Goal: Transaction & Acquisition: Purchase product/service

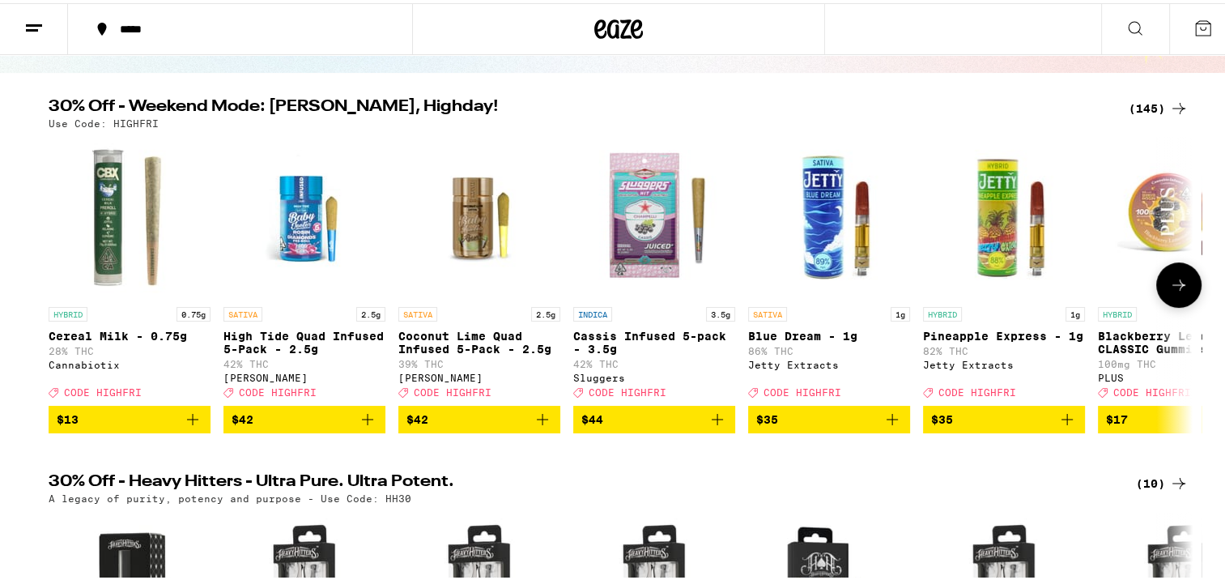
scroll to position [139, 0]
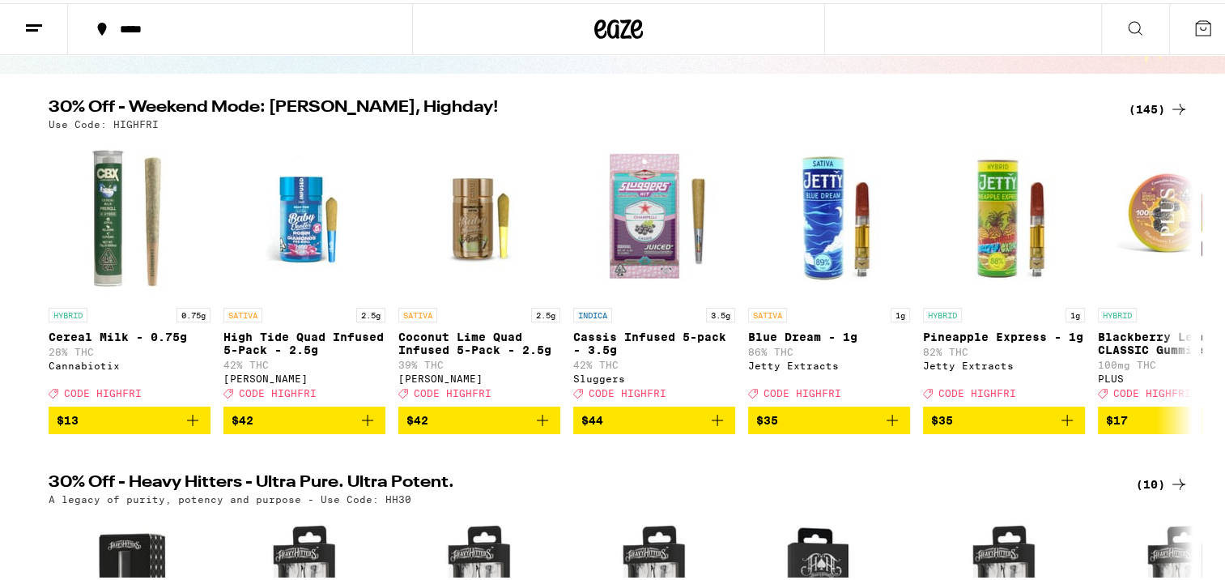
click at [1136, 109] on div "(145)" at bounding box center [1159, 105] width 60 height 19
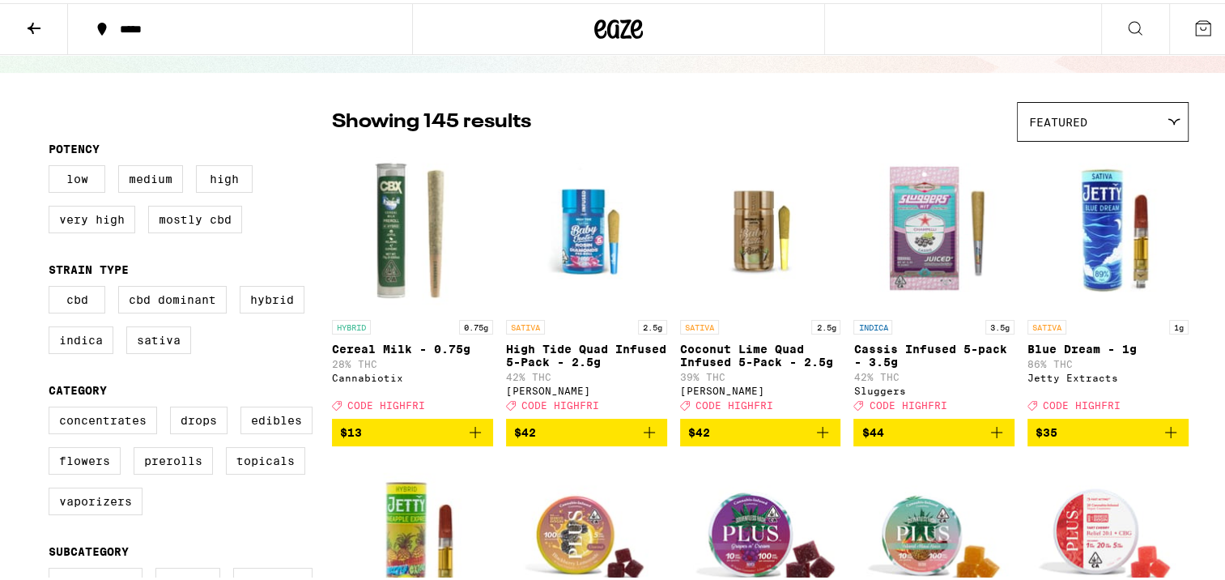
scroll to position [87, 0]
click at [104, 457] on label "Flowers" at bounding box center [85, 458] width 72 height 28
click at [53, 407] on input "Flowers" at bounding box center [52, 406] width 1 height 1
checkbox input "true"
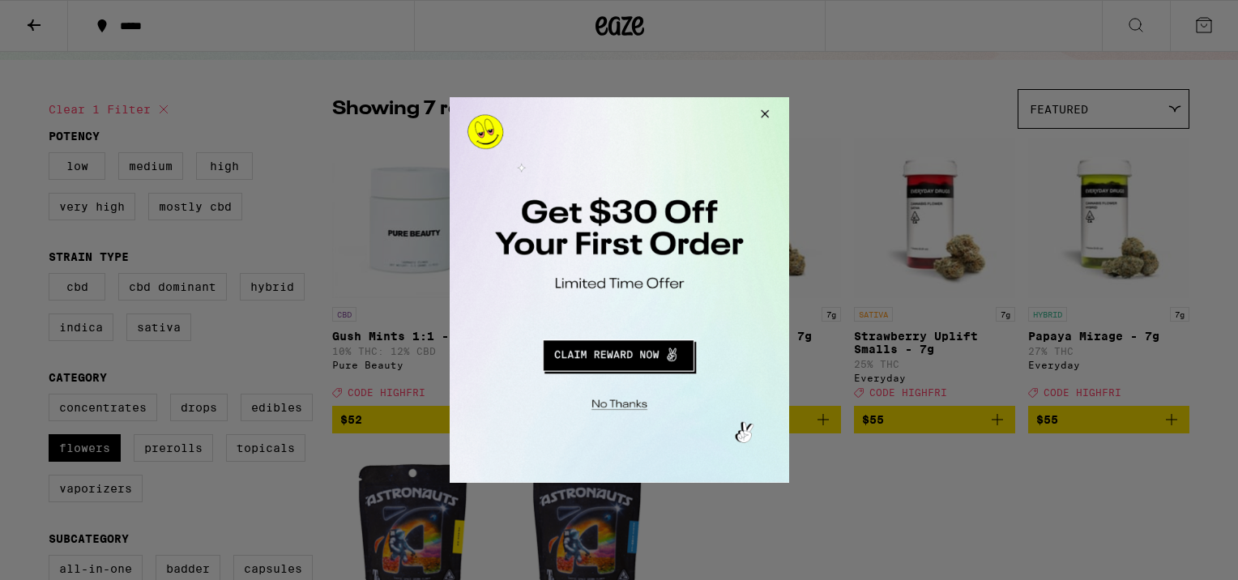
click at [765, 116] on button "Close Modal" at bounding box center [761, 116] width 44 height 39
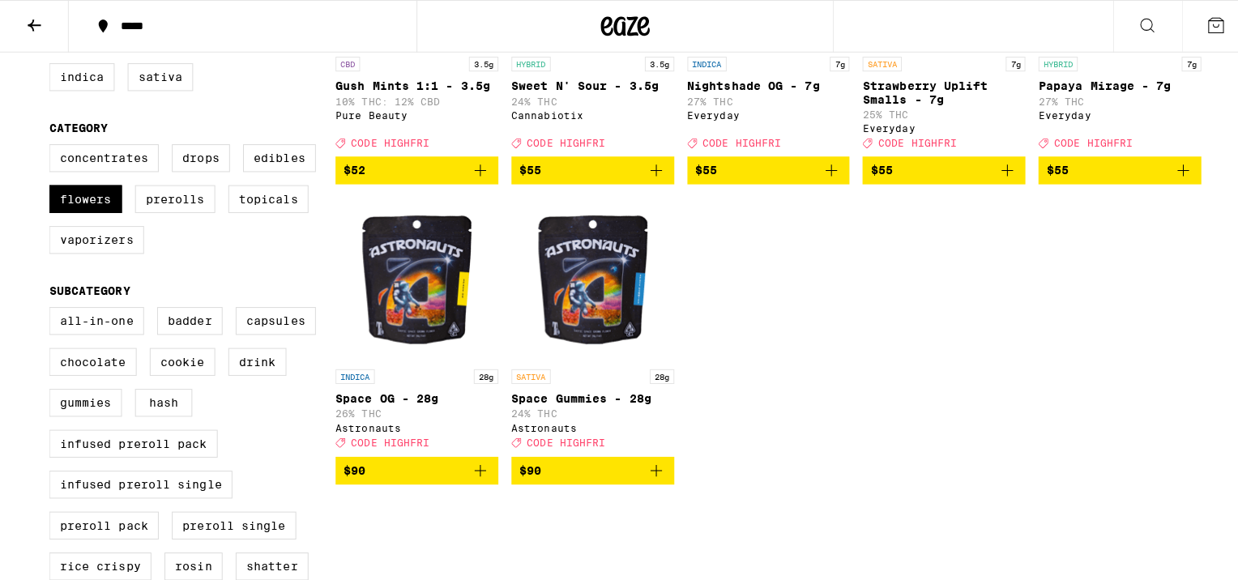
scroll to position [352, 0]
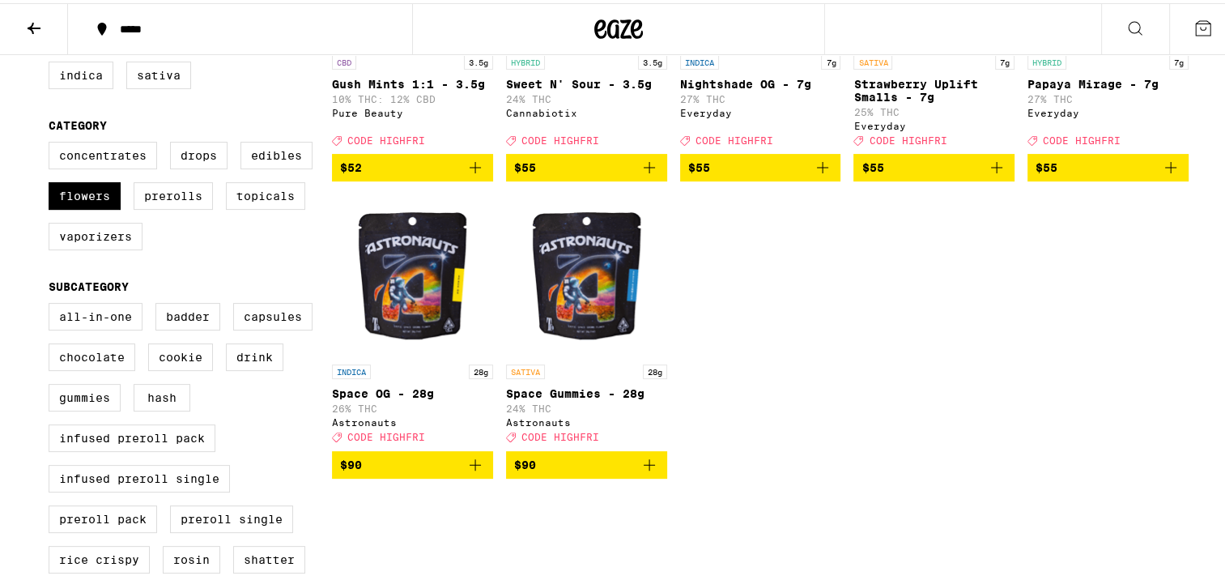
click at [599, 303] on img "Open page for Space Gummies - 28g from Astronauts" at bounding box center [586, 272] width 161 height 162
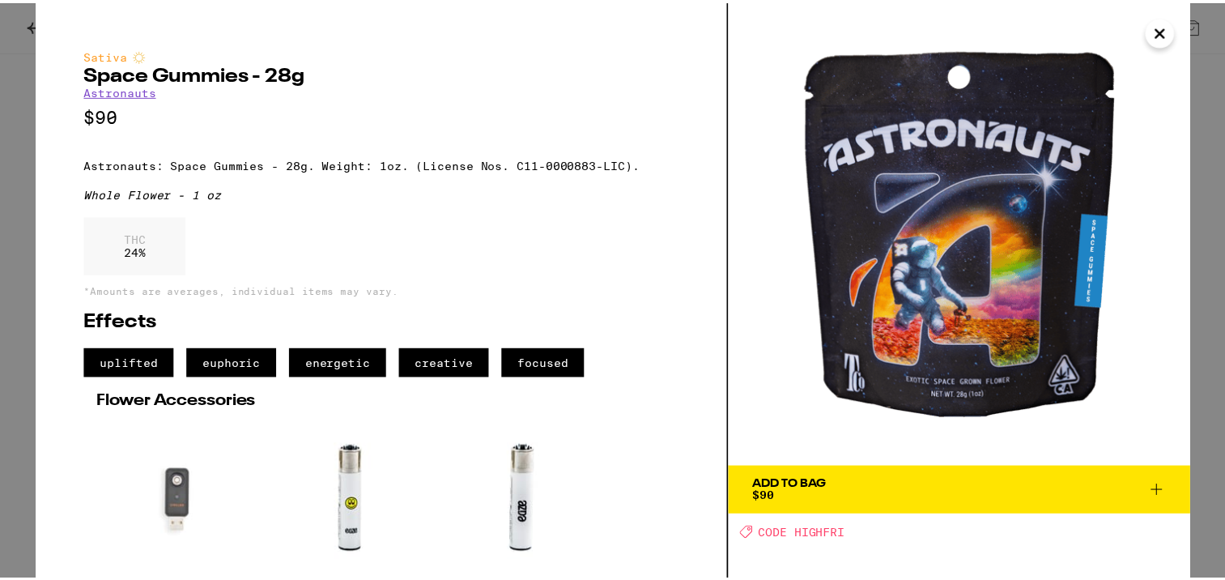
scroll to position [126, 0]
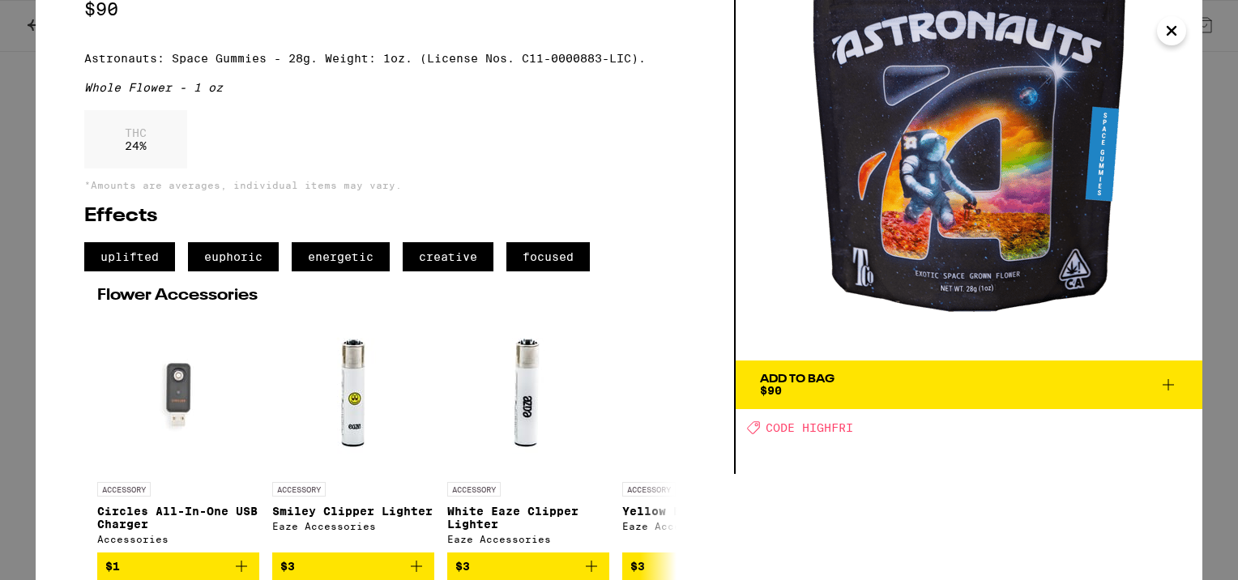
click at [787, 373] on div "Add To Bag $90" at bounding box center [797, 384] width 75 height 23
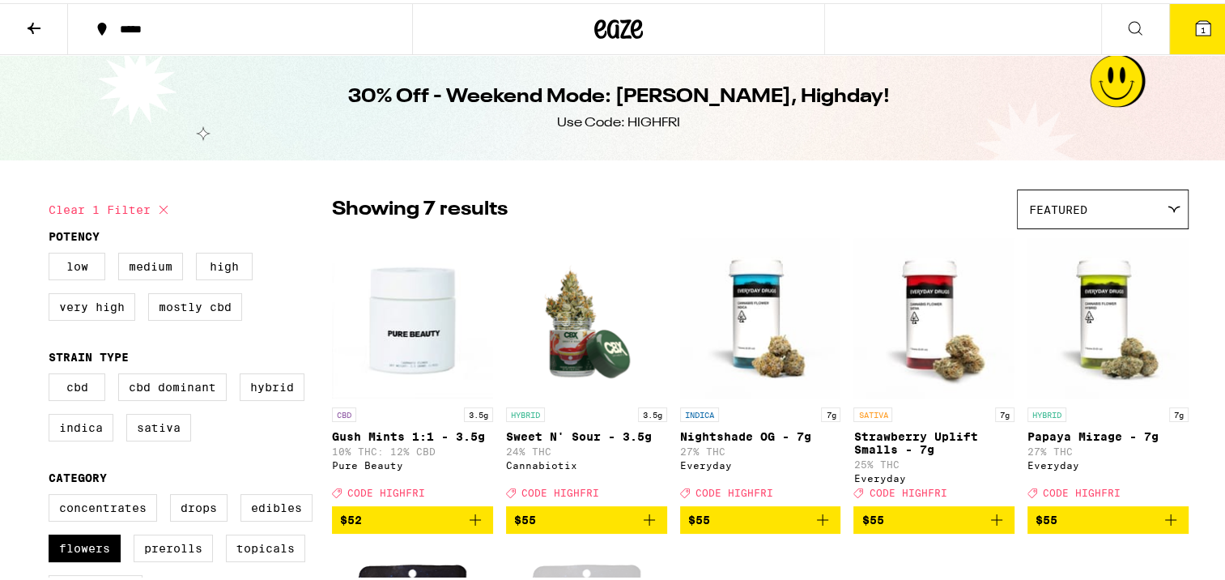
click at [1176, 37] on button "1" at bounding box center [1204, 26] width 68 height 50
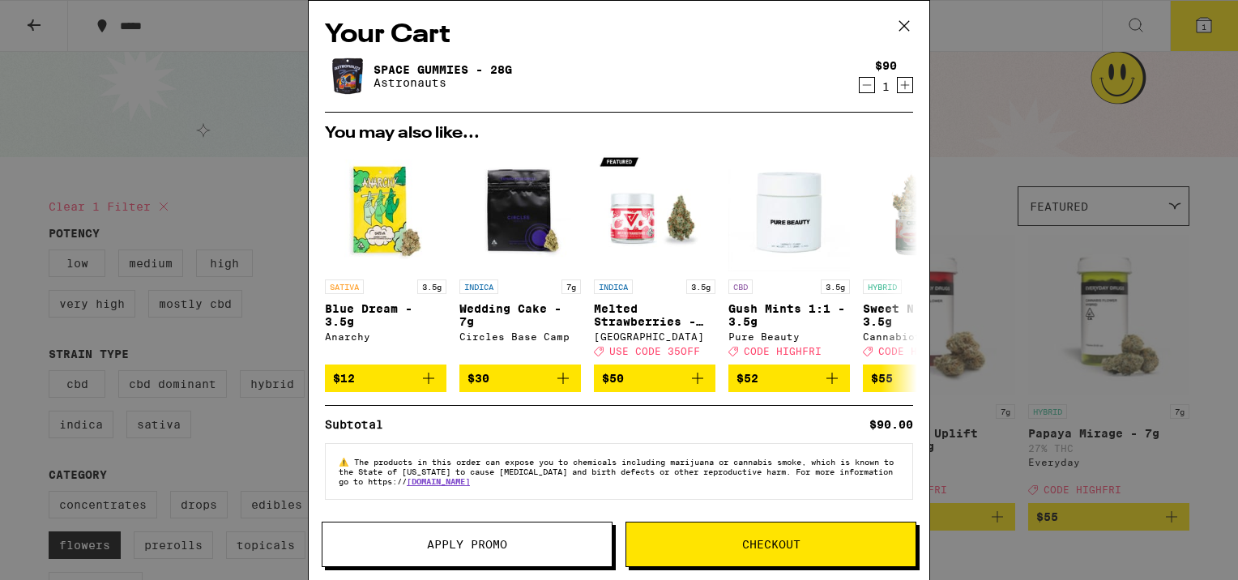
click at [577, 535] on button "Apply Promo" at bounding box center [467, 544] width 291 height 45
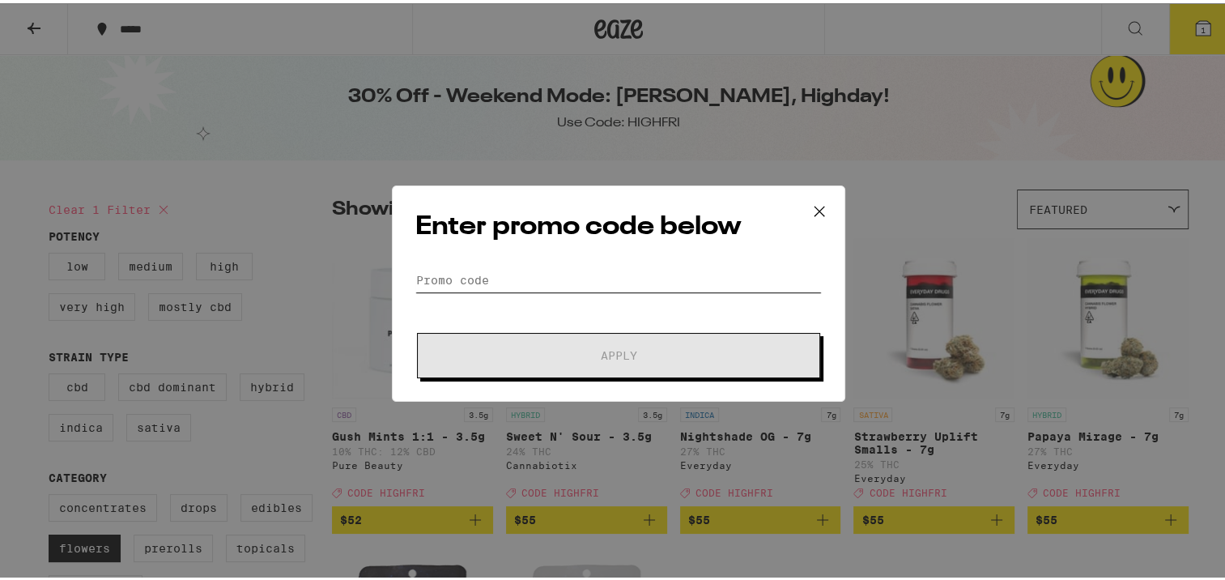
click at [593, 282] on input "Promo Code" at bounding box center [619, 277] width 407 height 24
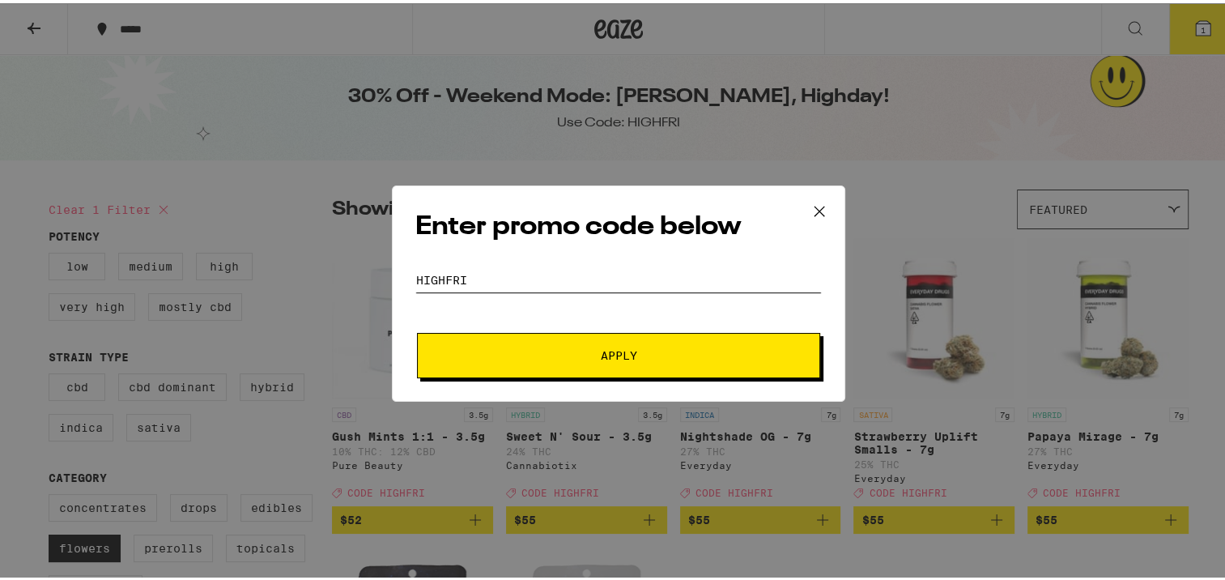
type input "HIGHFRI"
click at [417, 330] on button "Apply" at bounding box center [618, 352] width 403 height 45
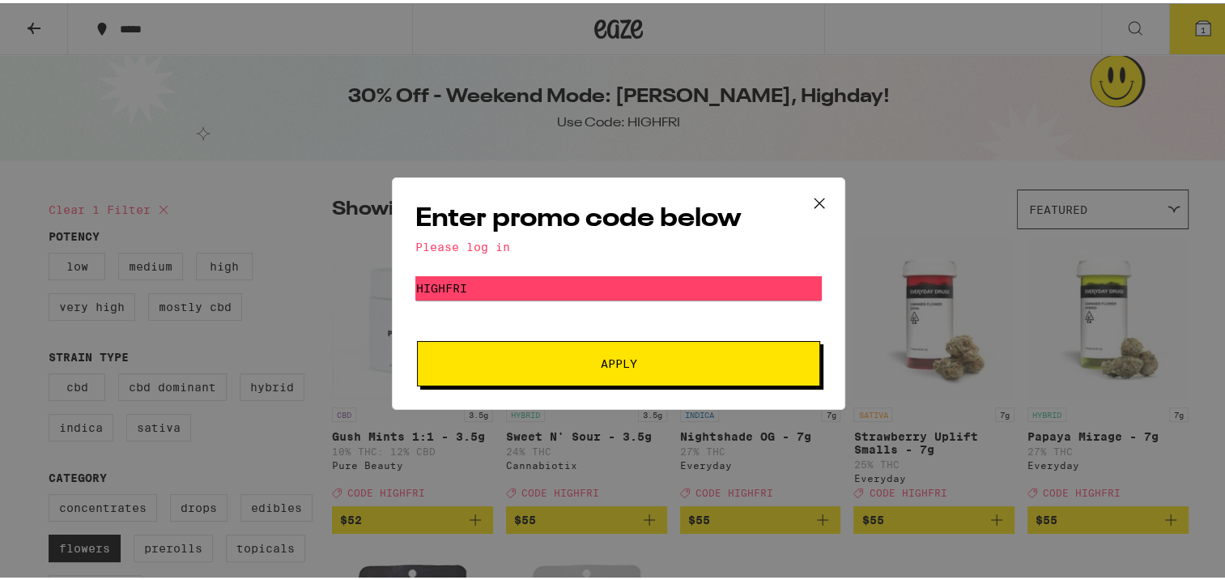
click at [584, 347] on button "Apply" at bounding box center [618, 360] width 403 height 45
click at [567, 349] on button "Apply" at bounding box center [618, 360] width 403 height 45
click at [213, 151] on div "Enter promo code below Please log in Promo Code HIGHFRI Apply" at bounding box center [619, 290] width 1238 height 580
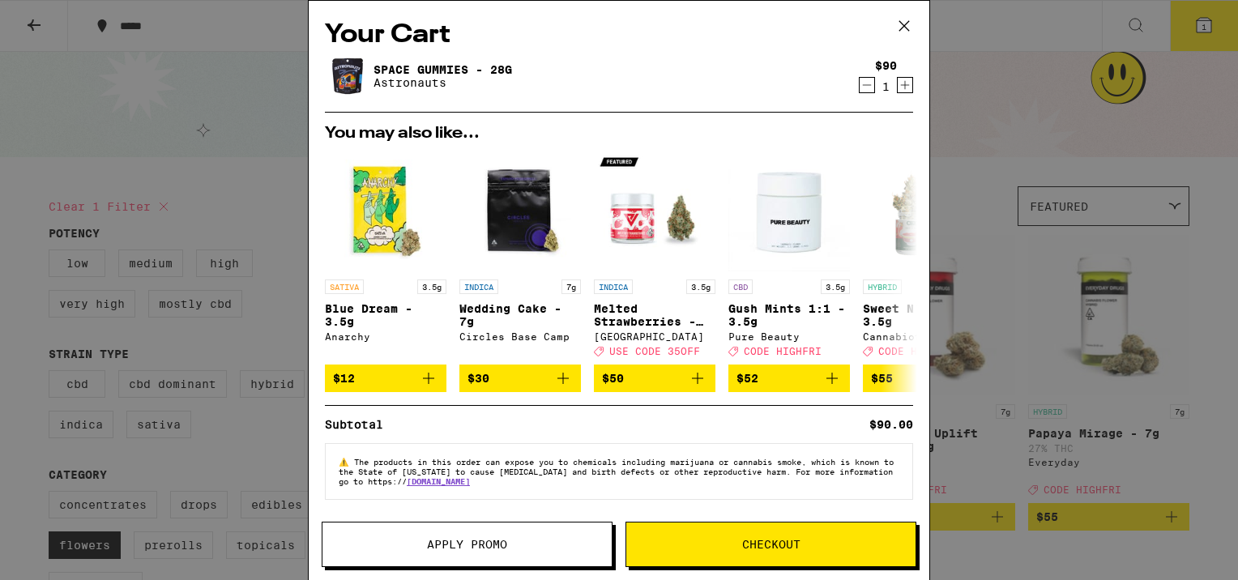
click at [571, 539] on span "Apply Promo" at bounding box center [466, 544] width 289 height 11
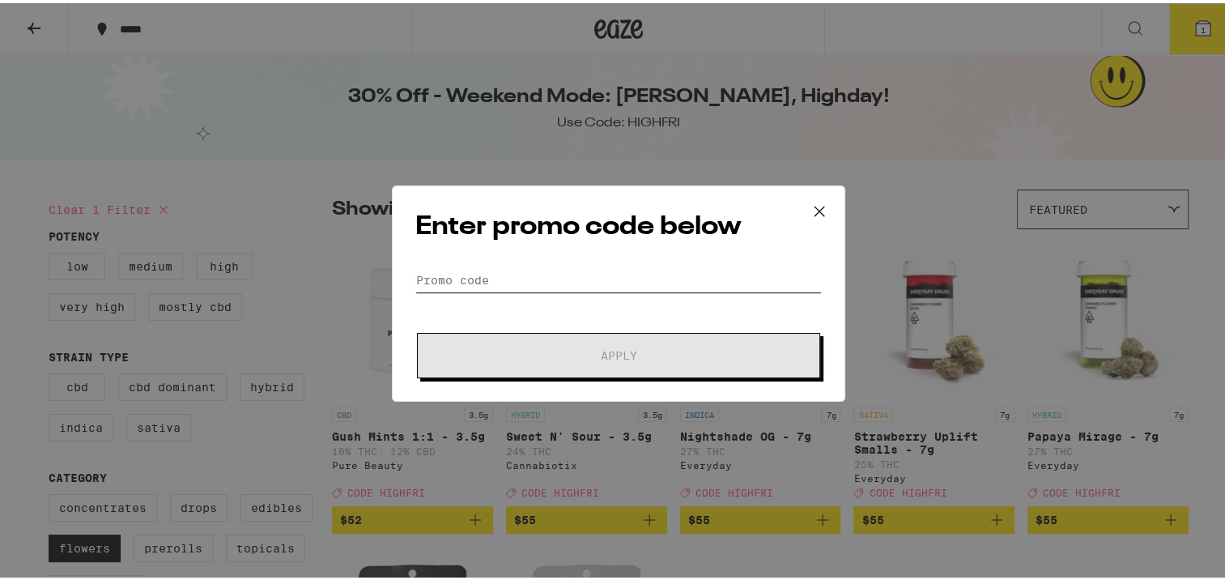
click at [703, 283] on input "Promo Code" at bounding box center [619, 277] width 407 height 24
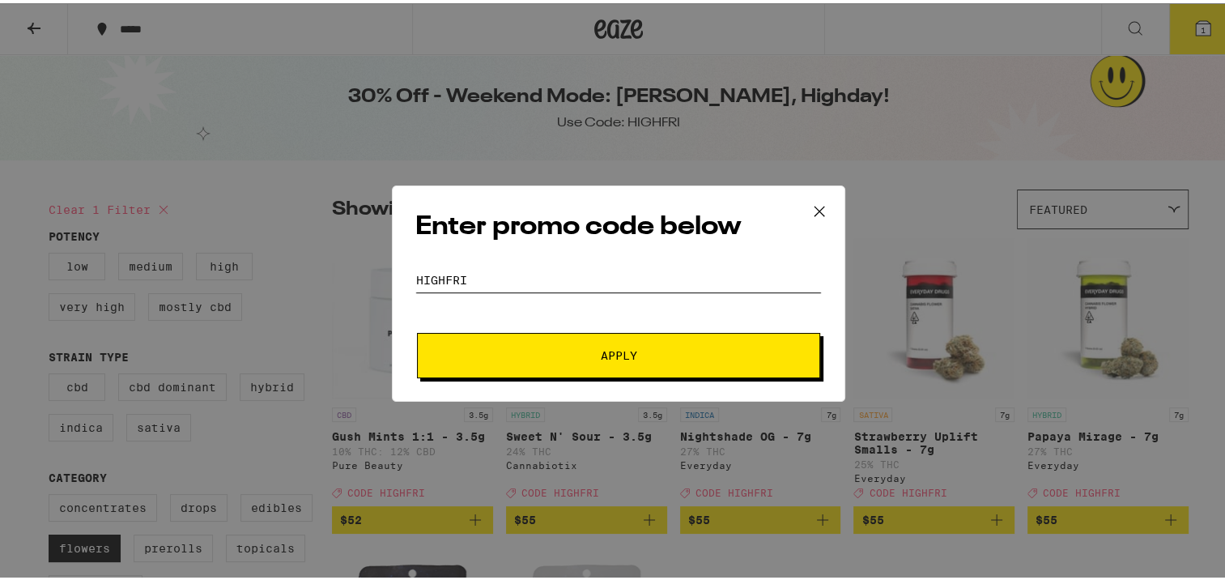
type input "highfri"
click at [417, 330] on button "Apply" at bounding box center [618, 352] width 403 height 45
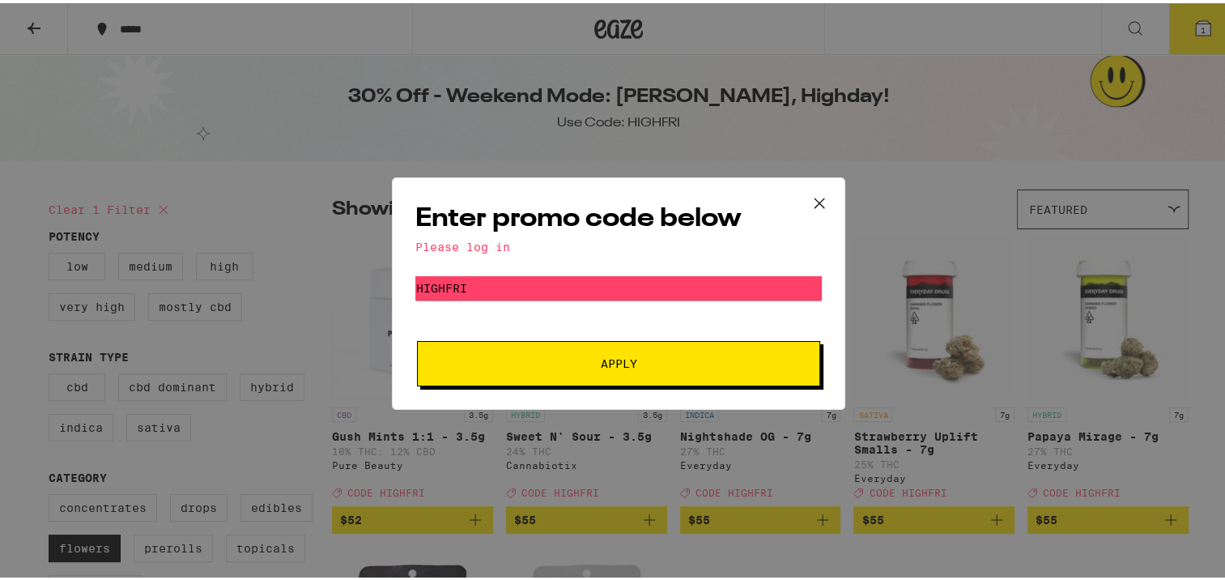
click at [722, 350] on button "Apply" at bounding box center [618, 360] width 403 height 45
click at [811, 198] on icon at bounding box center [820, 200] width 24 height 24
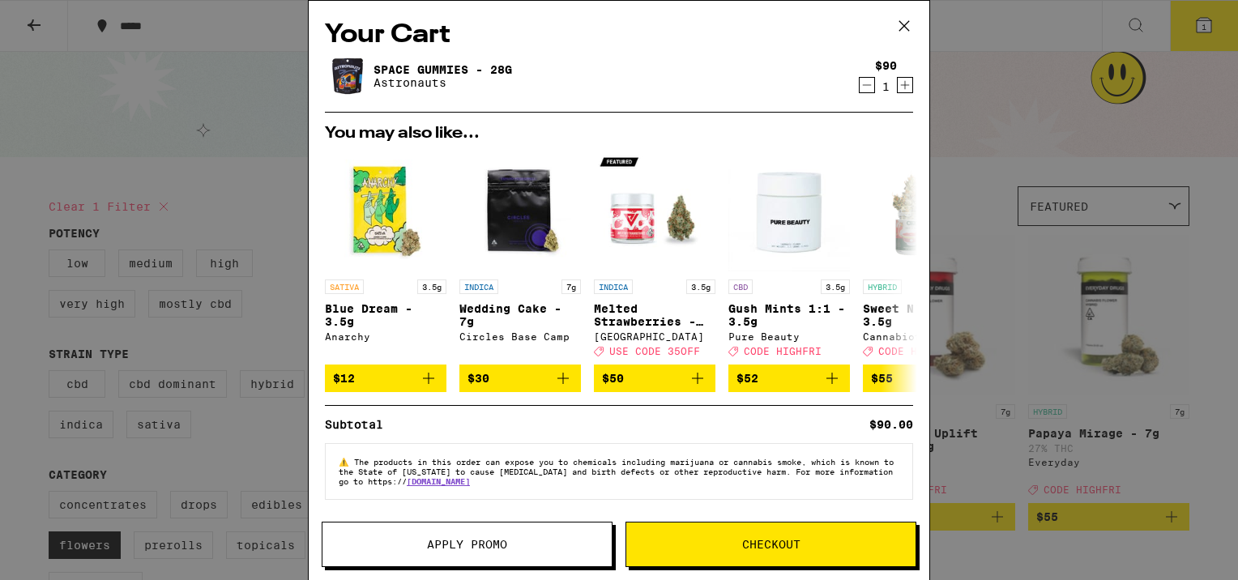
click at [914, 27] on icon at bounding box center [904, 26] width 24 height 24
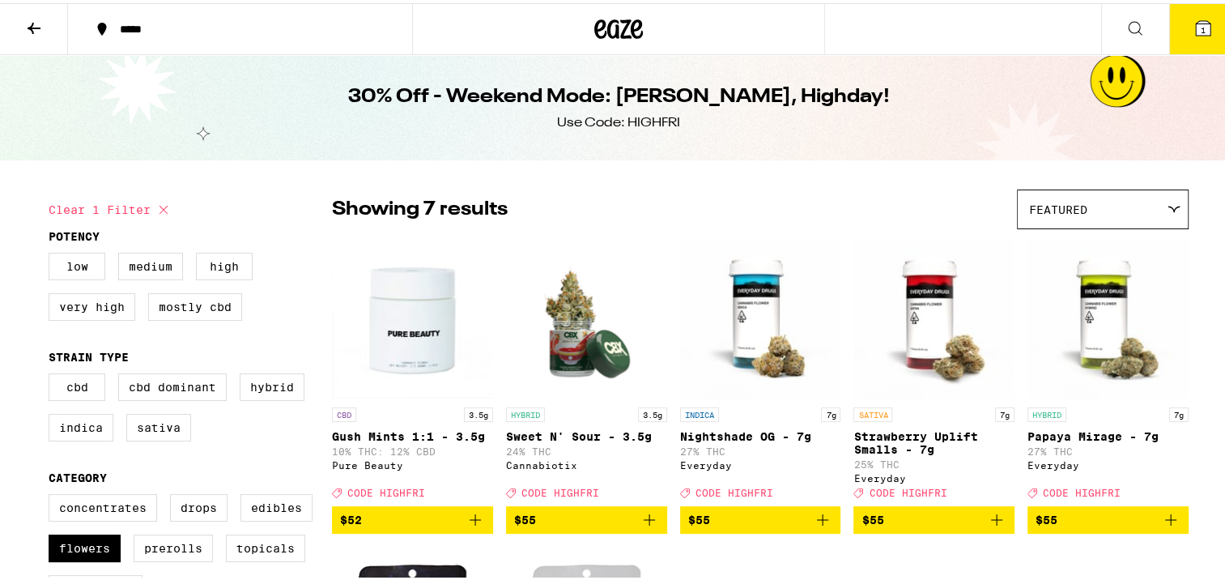
click at [0, 19] on button at bounding box center [34, 26] width 68 height 51
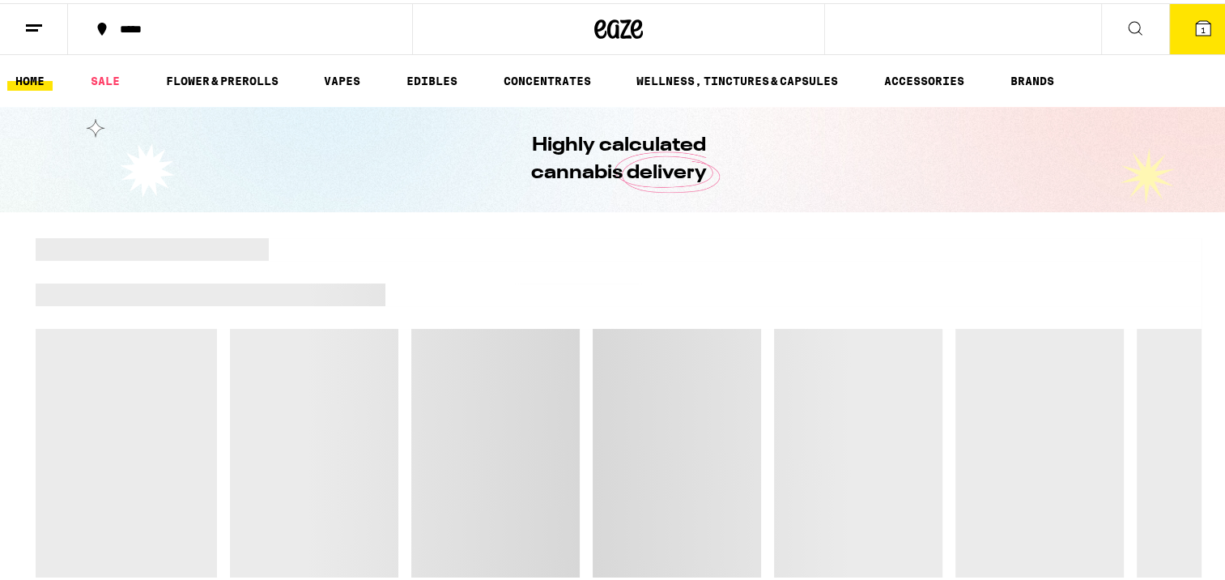
click at [32, 27] on line at bounding box center [32, 27] width 12 height 0
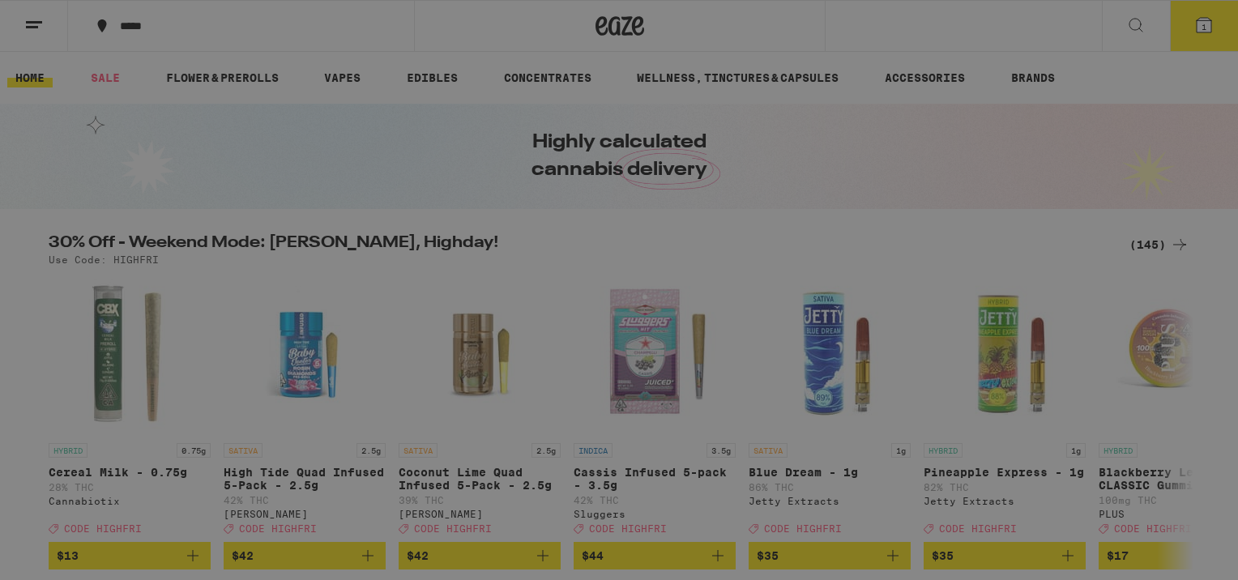
click at [203, 87] on span "Log In" at bounding box center [225, 85] width 44 height 11
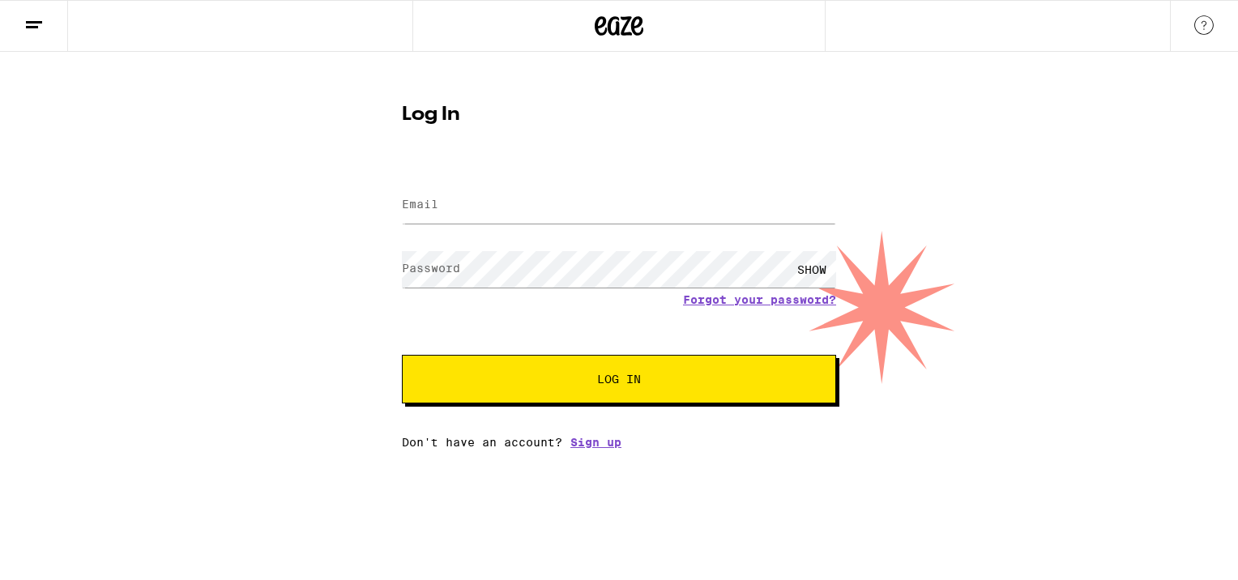
click at [612, 183] on div at bounding box center [619, 205] width 434 height 48
click at [581, 194] on input "Email" at bounding box center [619, 205] width 434 height 36
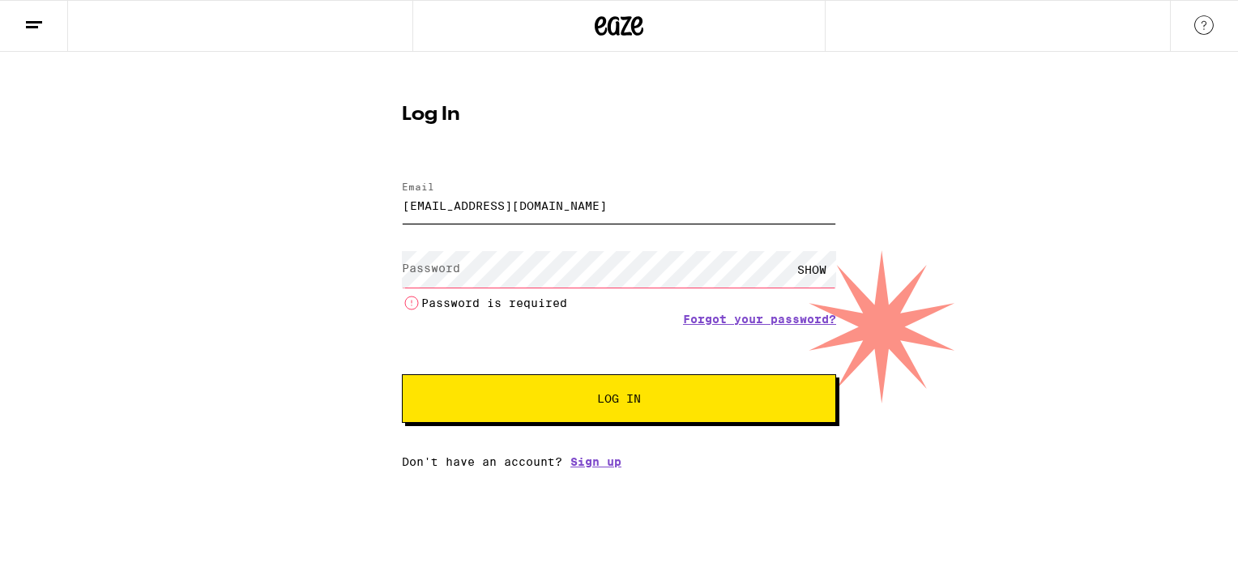
drag, startPoint x: 569, startPoint y: 215, endPoint x: 326, endPoint y: 164, distance: 247.3
click at [326, 164] on div "Log In Email Email [EMAIL_ADDRESS][DOMAIN_NAME] Password Password SHOW Password…" at bounding box center [619, 260] width 1238 height 416
type input "a"
